Goal: Check status: Check status

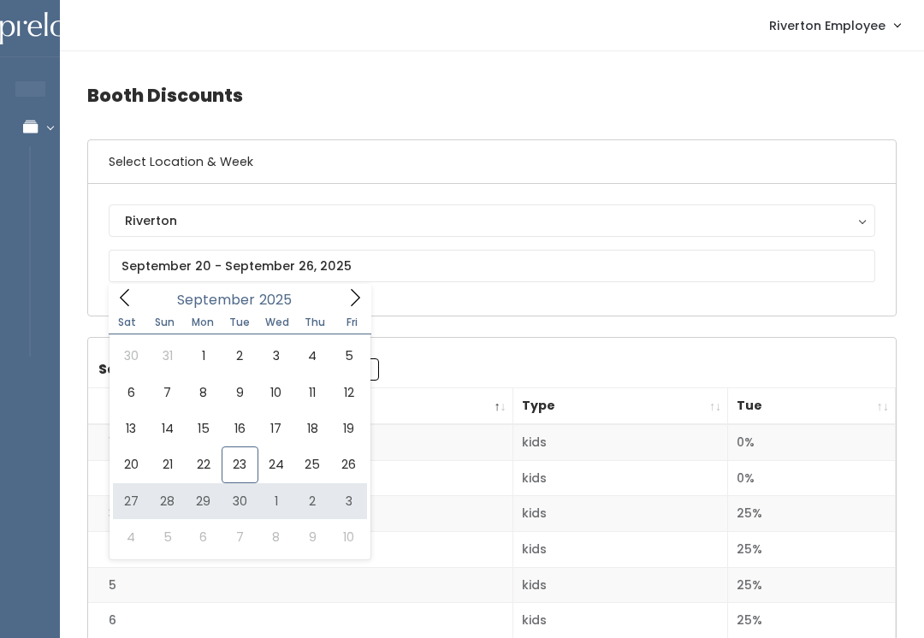
type input "September 27 to October 3"
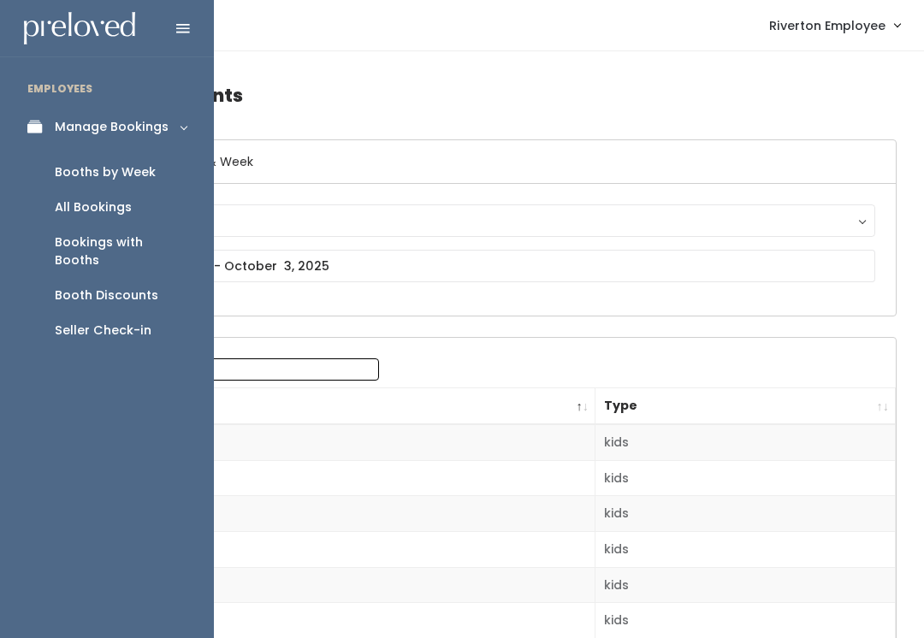
click at [68, 174] on div "Booths by Week" at bounding box center [105, 172] width 101 height 18
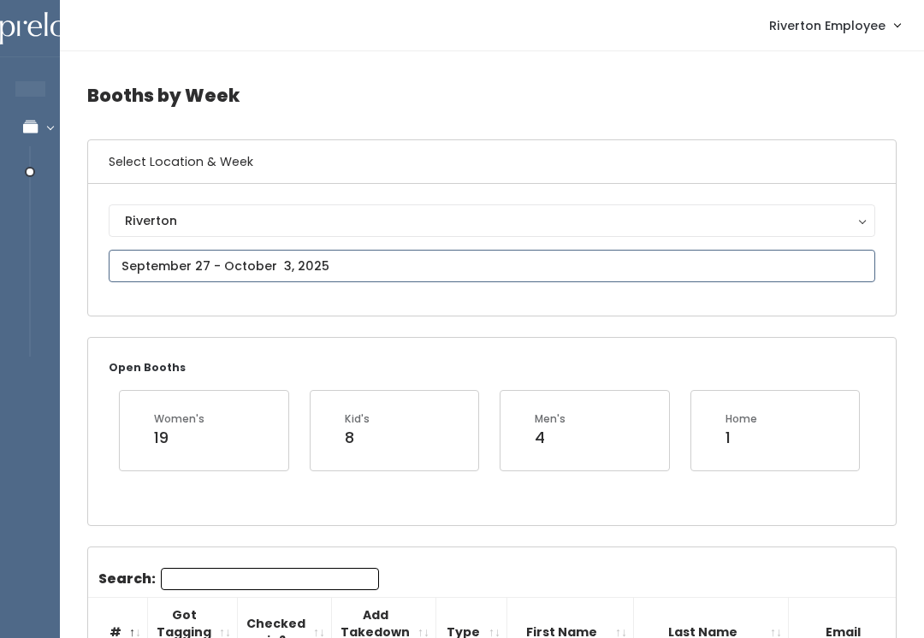
click at [362, 267] on input "text" at bounding box center [492, 266] width 766 height 32
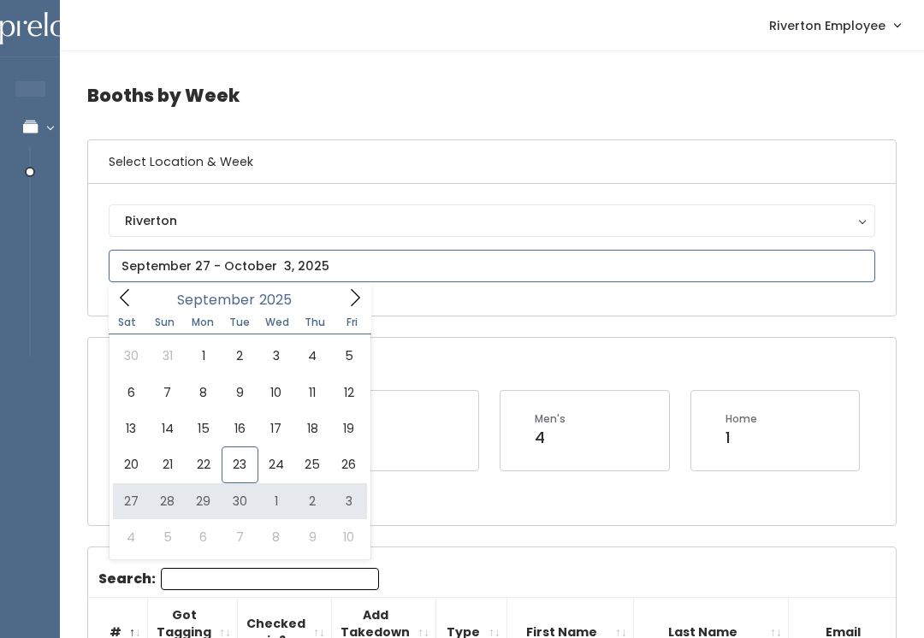
type input "September 27 to October 3"
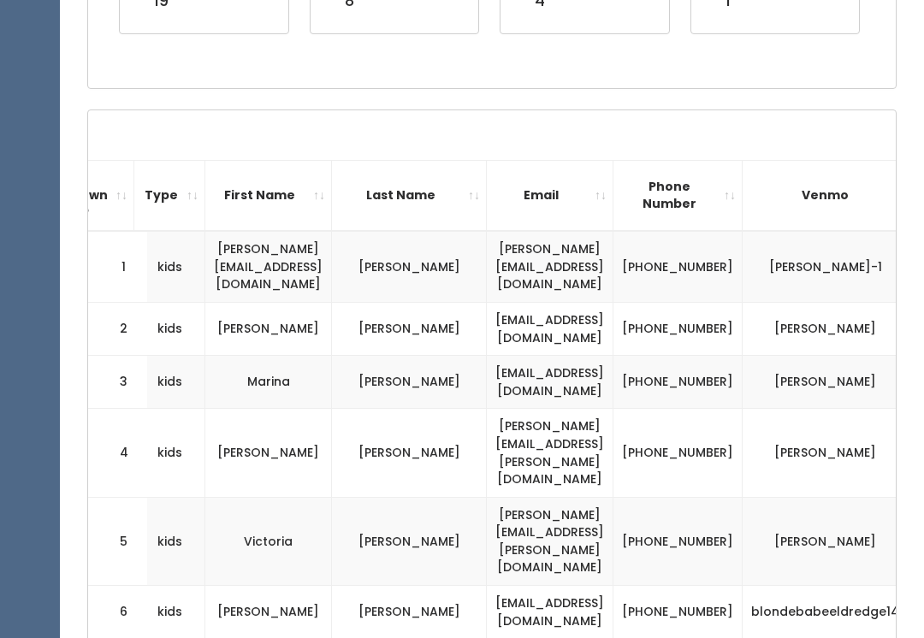
scroll to position [0, 303]
